Goal: Task Accomplishment & Management: Use online tool/utility

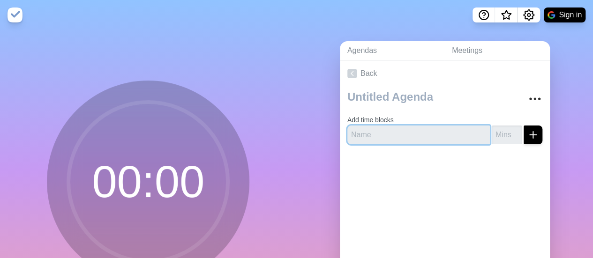
click at [432, 136] on input "text" at bounding box center [418, 135] width 142 height 19
click at [496, 137] on input "number" at bounding box center [507, 135] width 30 height 19
click at [431, 136] on input "text" at bounding box center [418, 135] width 142 height 19
type input "HBSE 3"
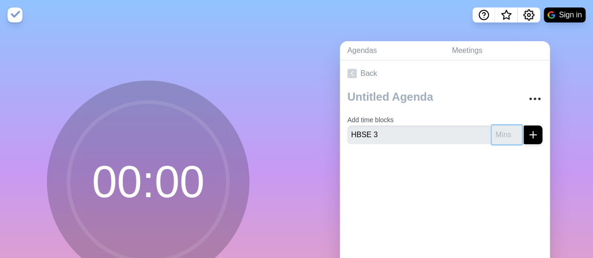
click at [498, 139] on input "number" at bounding box center [507, 135] width 30 height 19
type input "1"
click at [502, 132] on input "1" at bounding box center [507, 135] width 30 height 19
click at [527, 103] on icon "More" at bounding box center [534, 98] width 15 height 15
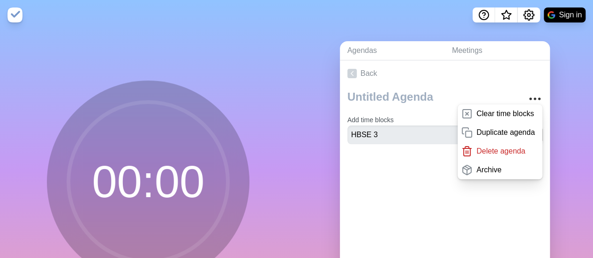
click at [452, 254] on div "Back Clear time blocks Duplicate agenda Delete agenda Archive Add time blocks H…" at bounding box center [445, 191] width 210 height 262
click at [460, 225] on div "Back Clear time blocks Duplicate agenda Delete agenda Archive Add time blocks H…" at bounding box center [445, 191] width 210 height 262
click at [472, 81] on link "Back" at bounding box center [445, 73] width 210 height 26
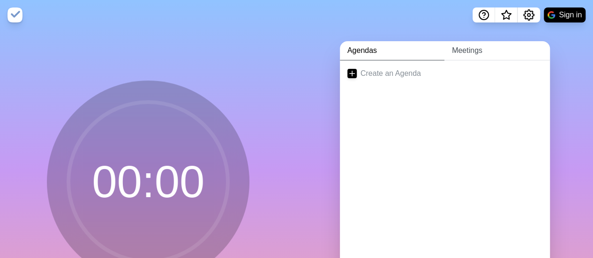
click at [464, 48] on link "Meetings" at bounding box center [496, 50] width 105 height 19
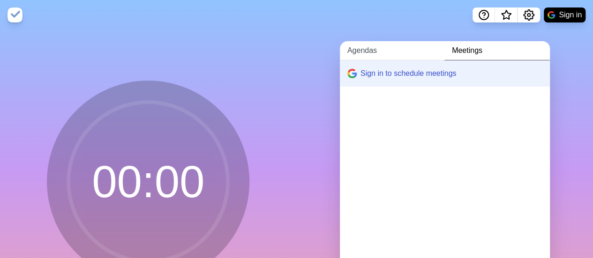
click at [376, 51] on link "Agendas" at bounding box center [392, 50] width 105 height 19
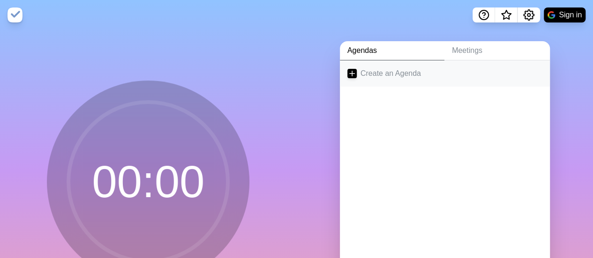
click at [385, 77] on link "Create an Agenda" at bounding box center [445, 73] width 210 height 26
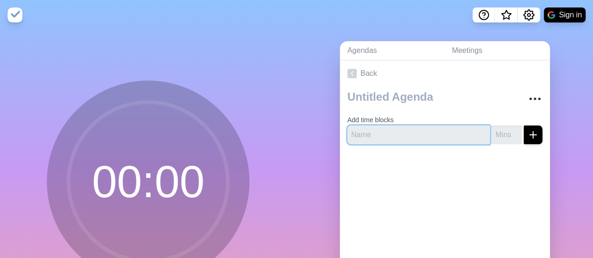
click at [400, 138] on input "text" at bounding box center [418, 135] width 142 height 19
type input "HBSE 3"
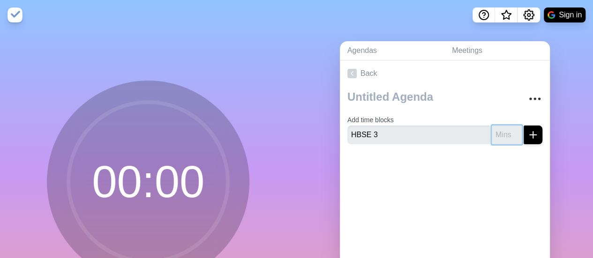
click at [492, 128] on input "number" at bounding box center [507, 135] width 30 height 19
type input "60"
click at [527, 139] on icon "submit" at bounding box center [532, 134] width 11 height 11
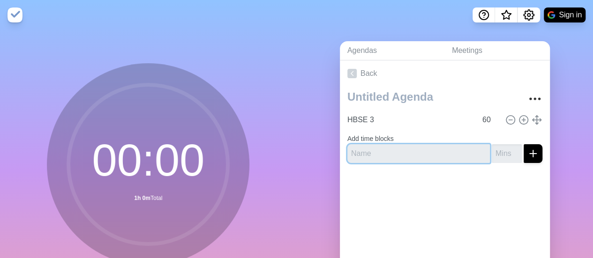
click at [439, 147] on input "text" at bounding box center [418, 153] width 142 height 19
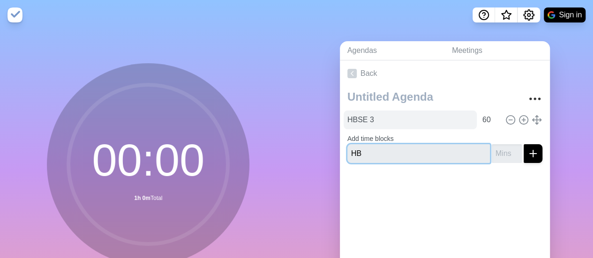
type input "H"
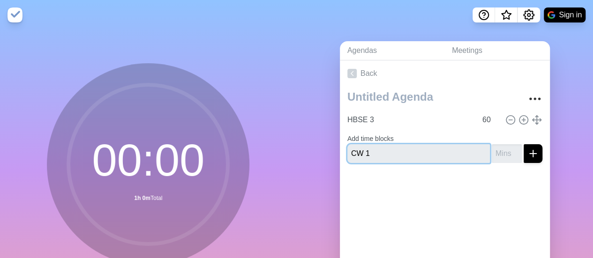
type input "CW 1"
click at [492, 151] on input "number" at bounding box center [507, 153] width 30 height 19
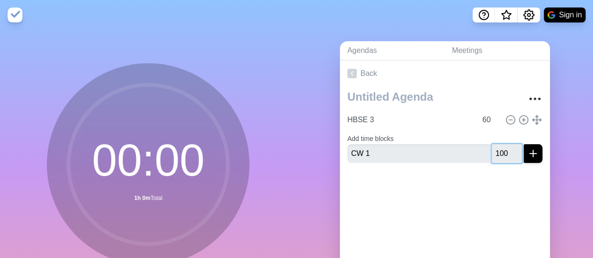
type input "100"
click at [524, 144] on button "submit" at bounding box center [533, 153] width 19 height 19
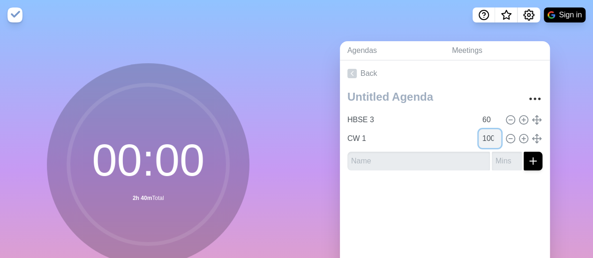
click at [479, 138] on input "100" at bounding box center [490, 138] width 22 height 19
type input "1"
type input "75"
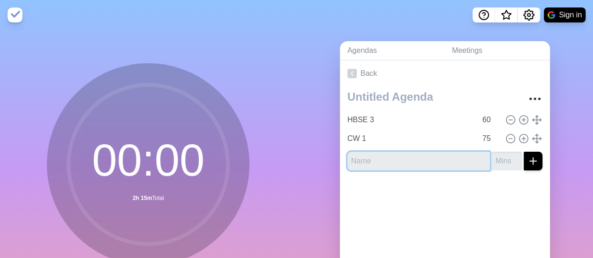
click at [435, 163] on input "text" at bounding box center [418, 161] width 142 height 19
type input "SWPPS 1"
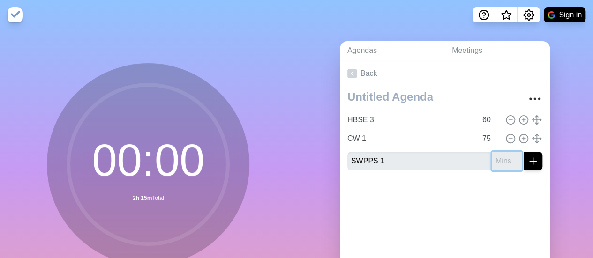
click at [498, 165] on input "number" at bounding box center [507, 161] width 30 height 19
type input "60"
click at [527, 163] on icon "submit" at bounding box center [532, 161] width 11 height 11
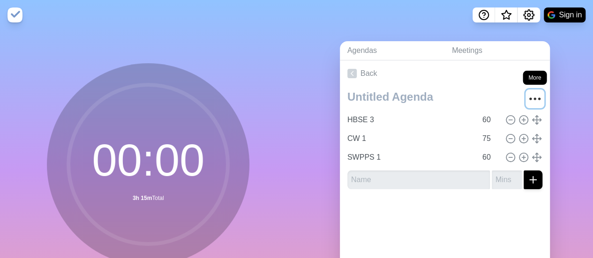
click at [528, 101] on icon "More" at bounding box center [534, 98] width 15 height 15
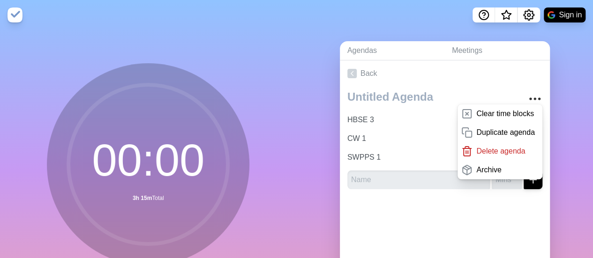
click at [484, 216] on div at bounding box center [445, 215] width 210 height 37
click at [402, 78] on link "Back" at bounding box center [445, 73] width 210 height 26
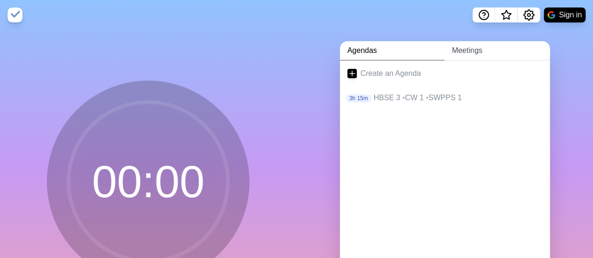
click at [451, 56] on link "Meetings" at bounding box center [496, 50] width 105 height 19
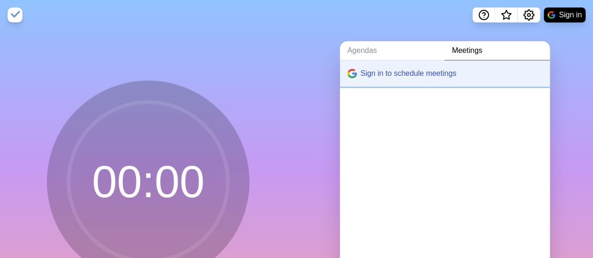
click at [397, 61] on button "Sign in to schedule meetings" at bounding box center [445, 73] width 210 height 26
click at [373, 49] on link "Agendas" at bounding box center [392, 50] width 105 height 19
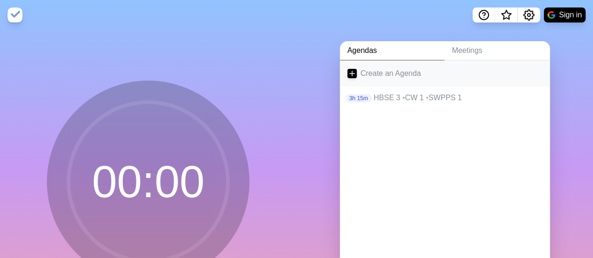
click at [392, 75] on link "Create an Agenda" at bounding box center [445, 73] width 210 height 26
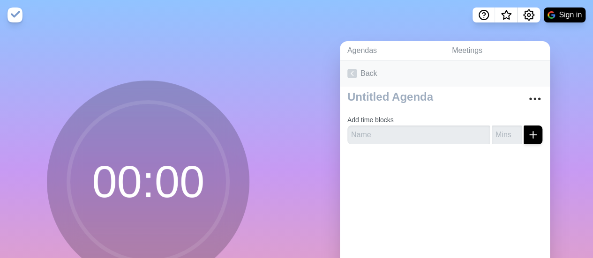
click at [348, 77] on icon at bounding box center [351, 73] width 9 height 9
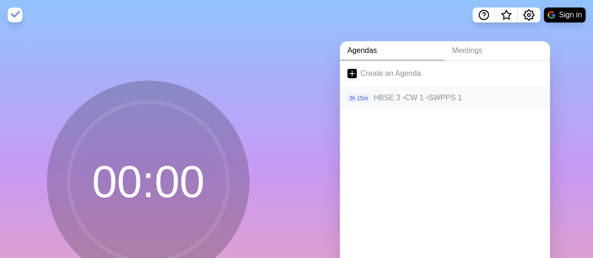
click at [381, 99] on p "HBSE 3 • CW 1 • SWPPS 1" at bounding box center [458, 97] width 169 height 11
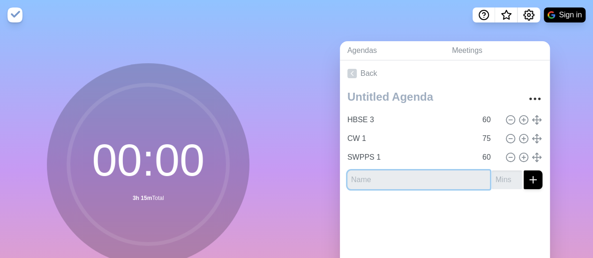
click at [437, 177] on input "text" at bounding box center [418, 180] width 142 height 19
click at [506, 235] on div "Back HBSE 3 60 CW 1 75 SWPPS 1 60" at bounding box center [445, 191] width 210 height 262
click at [395, 177] on input "text" at bounding box center [418, 180] width 142 height 19
type input "SWPPS 2"
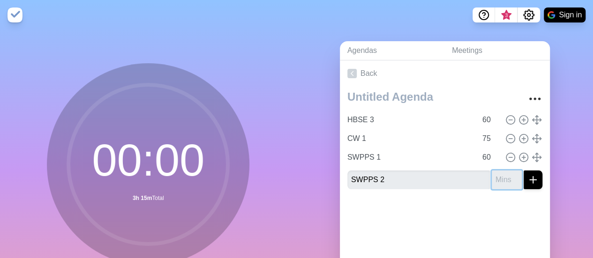
click at [492, 180] on input "number" at bounding box center [507, 180] width 30 height 19
type input "50"
click at [533, 181] on line "submit" at bounding box center [533, 180] width 0 height 7
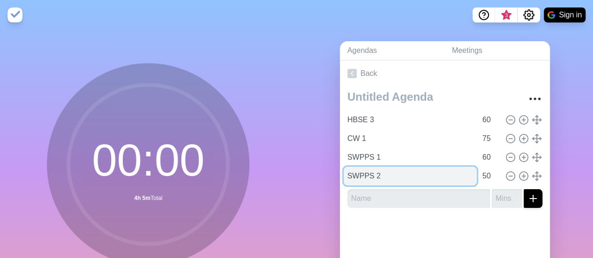
click at [452, 176] on input "SWPPS 2" at bounding box center [410, 176] width 133 height 19
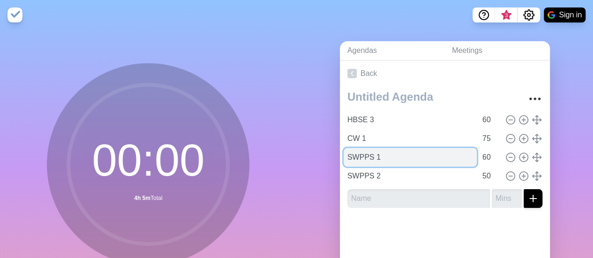
click at [395, 165] on input "SWPPS 1" at bounding box center [410, 157] width 133 height 19
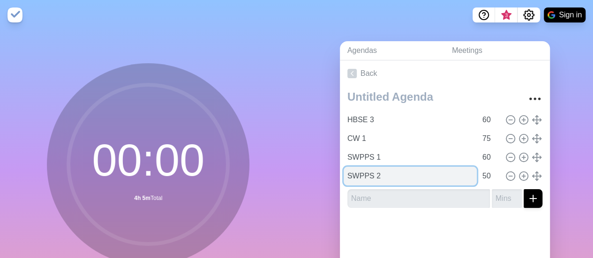
click at [397, 174] on input "SWPPS 2" at bounding box center [410, 176] width 133 height 19
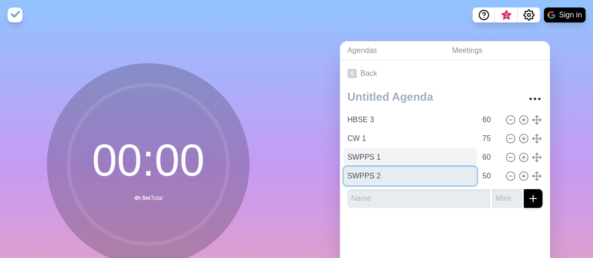
drag, startPoint x: 397, startPoint y: 174, endPoint x: 343, endPoint y: 164, distance: 54.5
click at [347, 164] on div "HBSE 3 60 CW 1 75 SWPPS 1 60 SWPPS 2 50" at bounding box center [444, 148] width 195 height 75
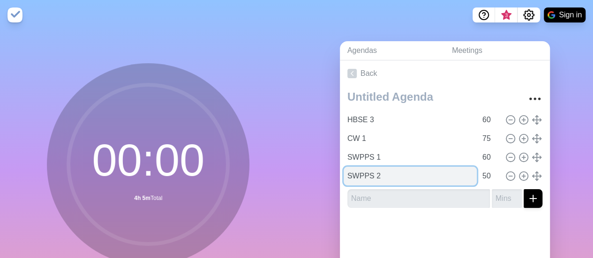
paste input "CW3A"
type input "CW3A"
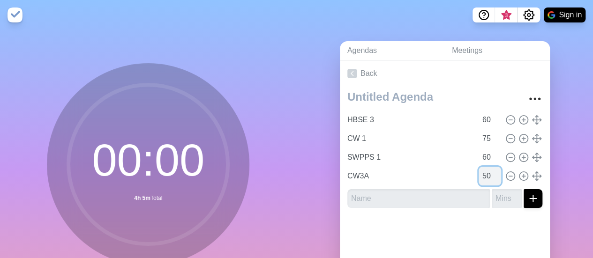
click at [479, 175] on input "50" at bounding box center [490, 176] width 22 height 19
type input "5"
type input "70"
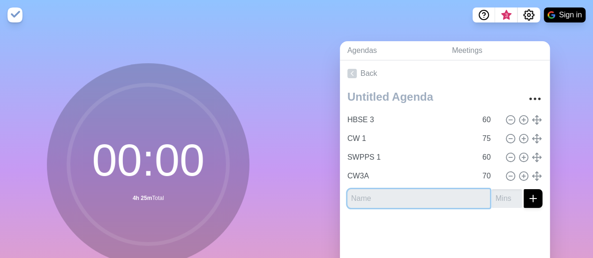
click at [391, 203] on input "text" at bounding box center [418, 198] width 142 height 19
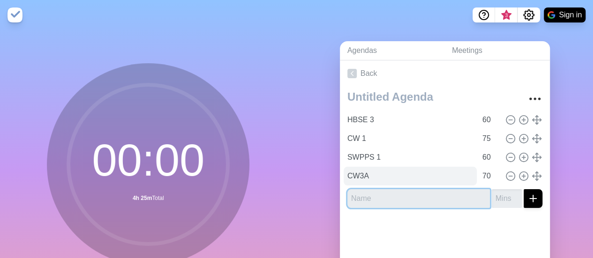
paste input "SWPPS3"
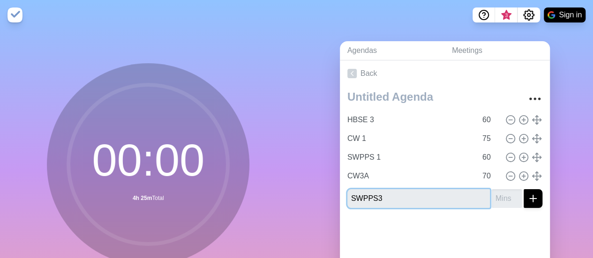
type input "SWPPS3"
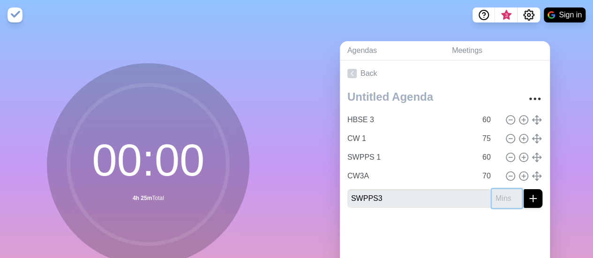
click at [500, 199] on input "number" at bounding box center [507, 198] width 30 height 19
type input "40"
click at [528, 200] on button "submit" at bounding box center [533, 198] width 19 height 19
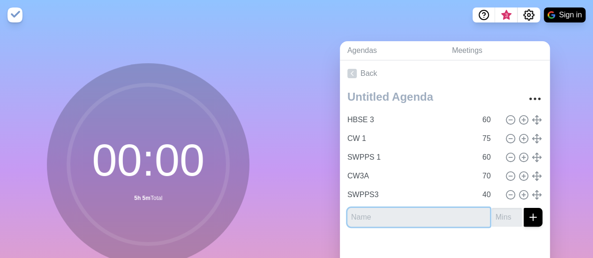
paste input "HBSE5"
type input "HBSE5"
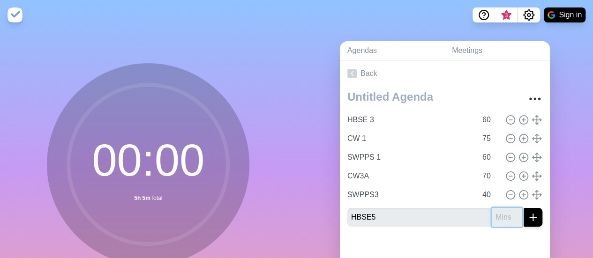
click at [495, 214] on input "number" at bounding box center [507, 217] width 30 height 19
type input "70"
click at [524, 208] on button "submit" at bounding box center [533, 217] width 19 height 19
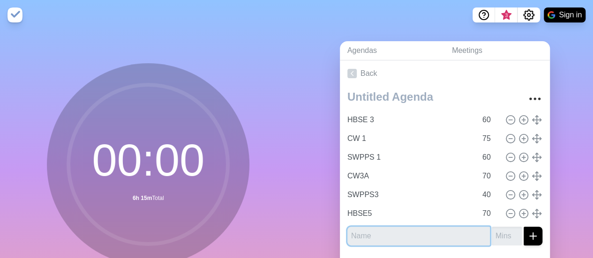
scroll to position [90, 0]
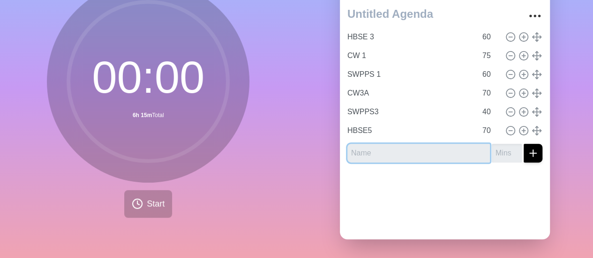
paste input "SWPPS2"
type input "SWPPS2"
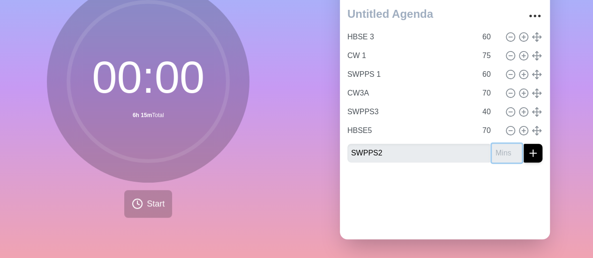
click at [495, 144] on input "number" at bounding box center [507, 153] width 30 height 19
type input "50"
click at [524, 144] on button "submit" at bounding box center [533, 153] width 19 height 19
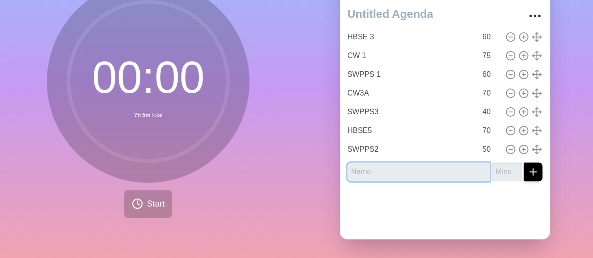
paste input "CW3B"
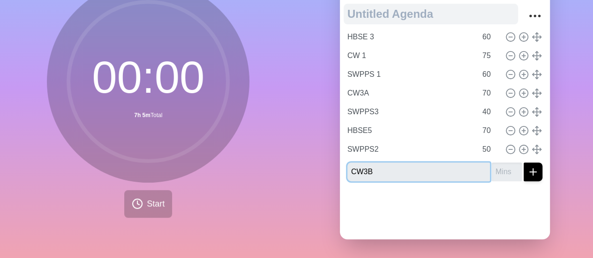
type input "CW3B"
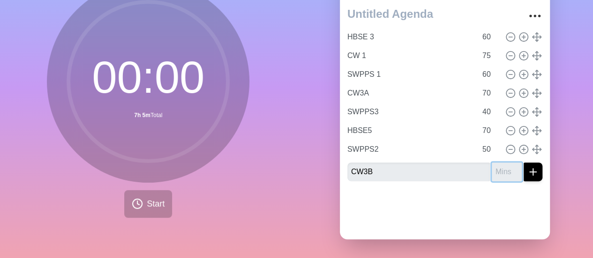
click at [492, 163] on input "number" at bounding box center [507, 172] width 30 height 19
type input "80"
click at [524, 163] on button "submit" at bounding box center [533, 172] width 19 height 19
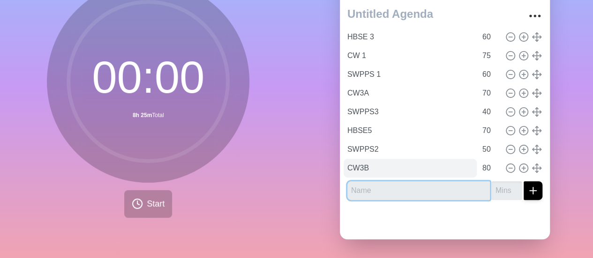
paste input "SWPPS4"
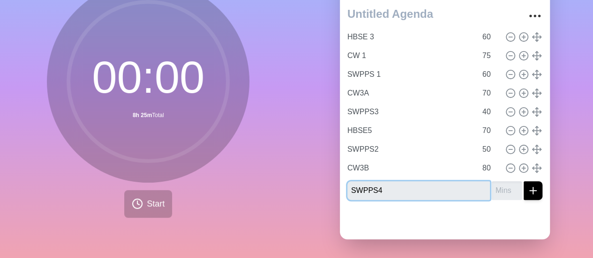
type input "SWPPS4"
click at [492, 181] on input "number" at bounding box center [507, 190] width 30 height 19
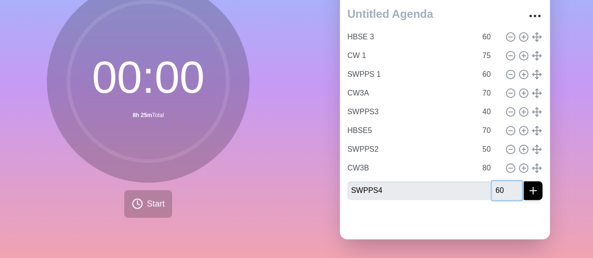
type input "60"
click at [524, 181] on button "submit" at bounding box center [533, 190] width 19 height 19
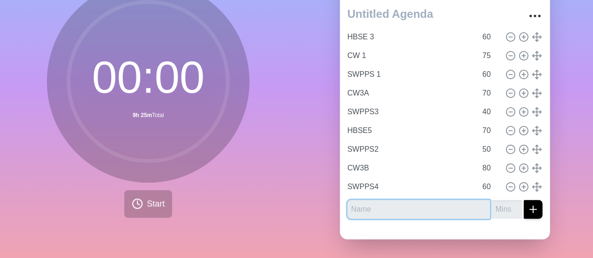
paste input "HBSE2"
type input "HBSE2"
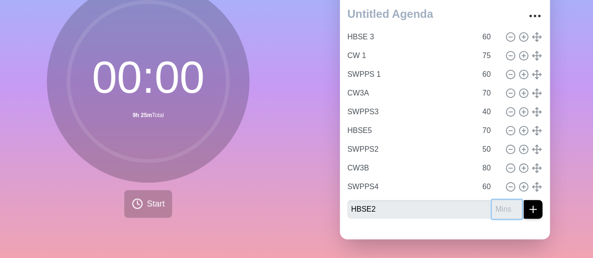
click at [494, 206] on input "number" at bounding box center [507, 209] width 30 height 19
type input "60"
click at [524, 200] on button "submit" at bounding box center [533, 209] width 19 height 19
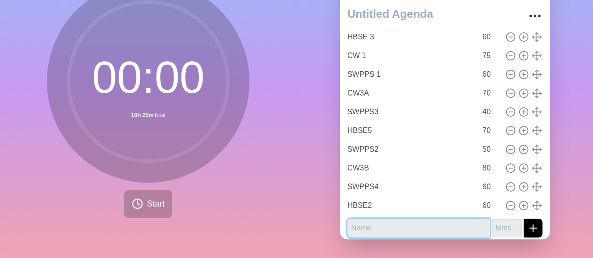
paste input "CW2"
type input "CW2"
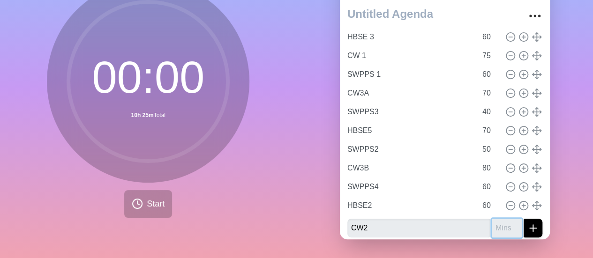
click at [492, 225] on input "number" at bounding box center [507, 228] width 30 height 19
type input "60"
click at [524, 219] on button "submit" at bounding box center [533, 228] width 19 height 19
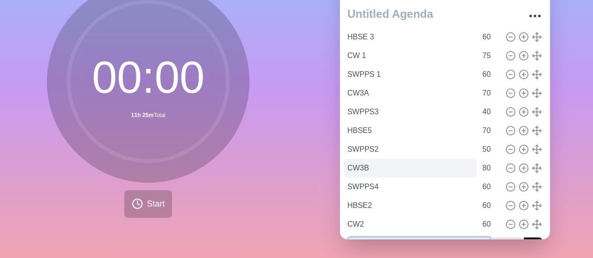
scroll to position [23, 0]
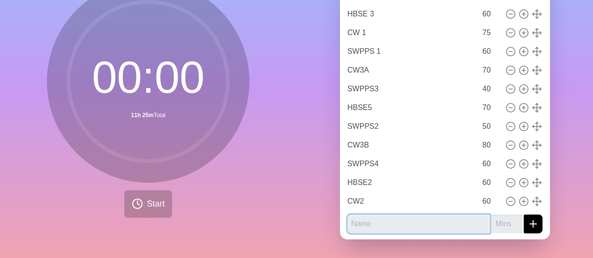
paste input "HBSE1"
type input "HBSE1"
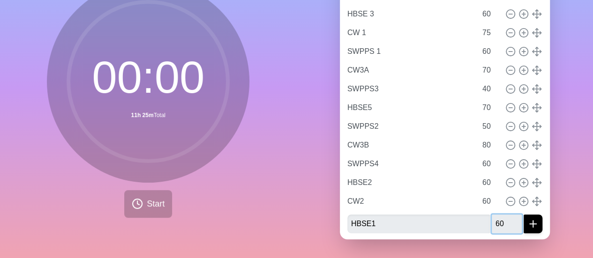
type input "60"
click at [524, 215] on button "submit" at bounding box center [533, 224] width 19 height 19
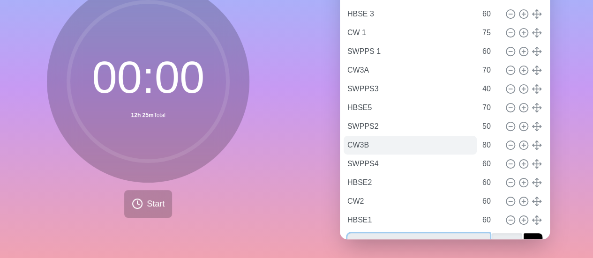
scroll to position [42, 0]
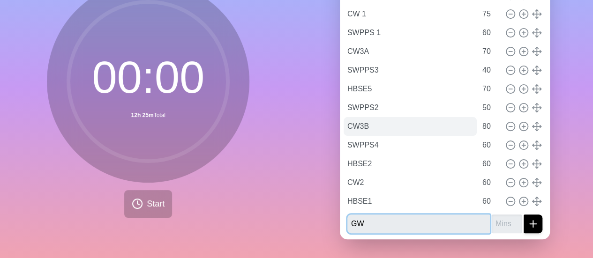
type input "GW"
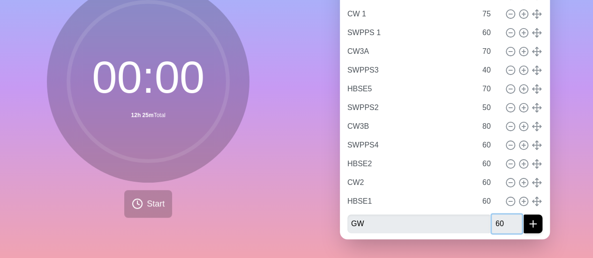
type input "60"
click at [524, 215] on button "submit" at bounding box center [533, 224] width 19 height 19
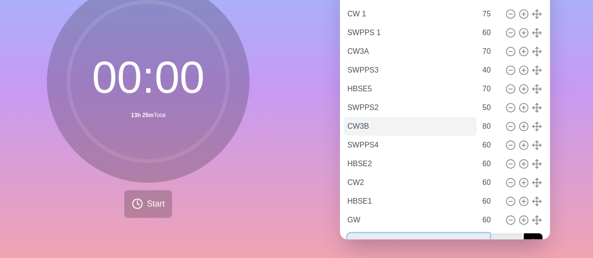
scroll to position [60, 0]
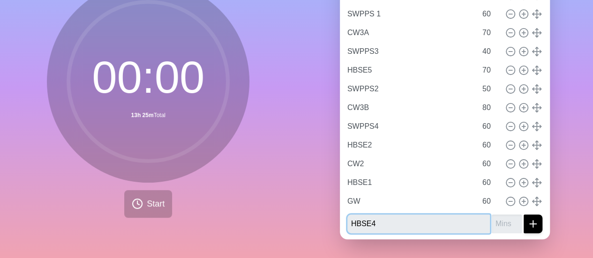
type input "HBSE4"
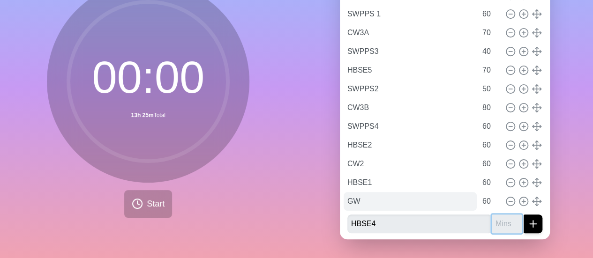
paste input "50"
type input "50"
click at [524, 215] on button "submit" at bounding box center [533, 224] width 19 height 19
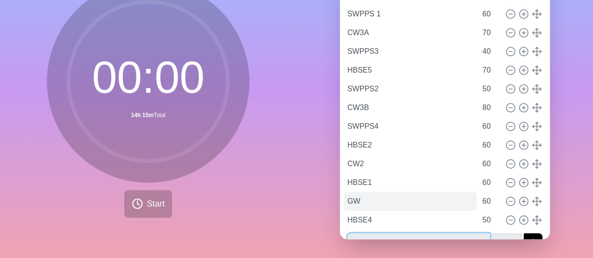
paste input "Buffer Review"
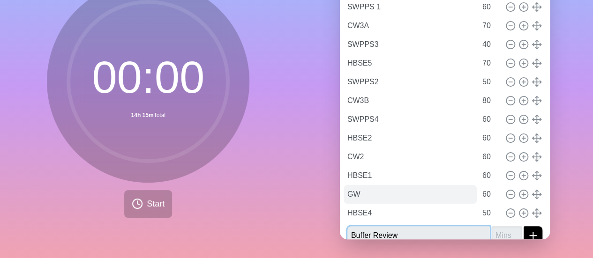
type input "Buffer Review"
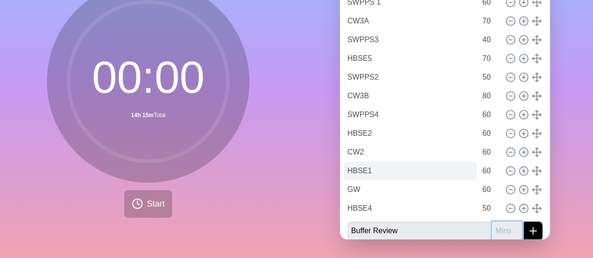
paste input "30"
type input "30"
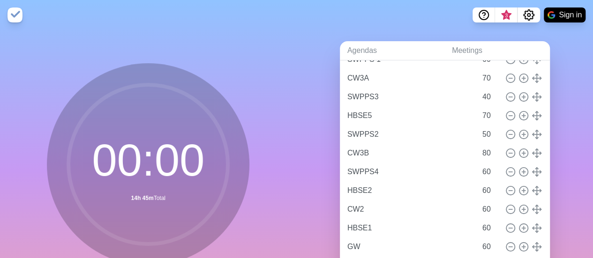
scroll to position [90, 0]
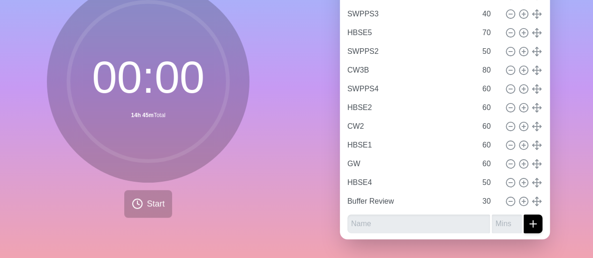
click at [168, 79] on circle at bounding box center [147, 81] width 159 height 159
click at [141, 190] on button "Start" at bounding box center [148, 204] width 48 height 28
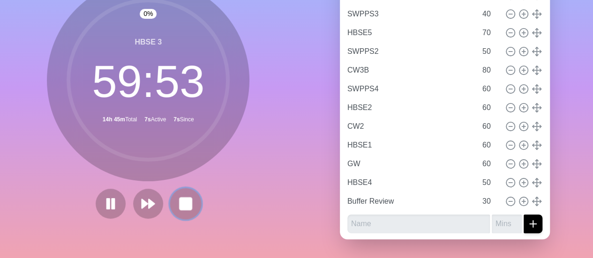
click at [187, 198] on rect at bounding box center [186, 204] width 12 height 12
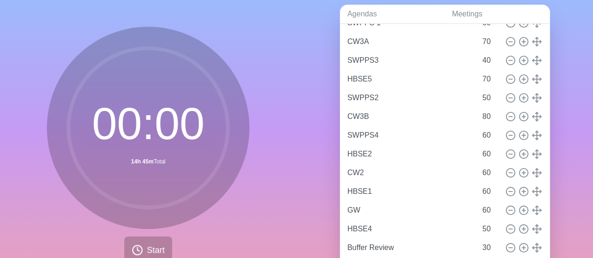
scroll to position [40, 0]
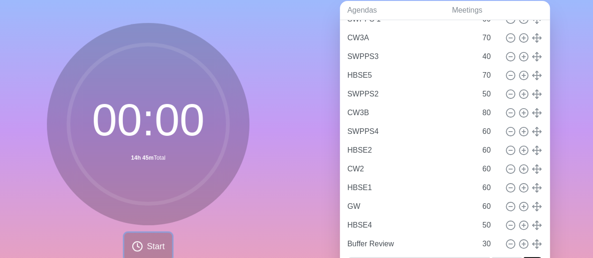
click at [150, 247] on span "Start" at bounding box center [156, 246] width 18 height 13
